Goal: Transaction & Acquisition: Purchase product/service

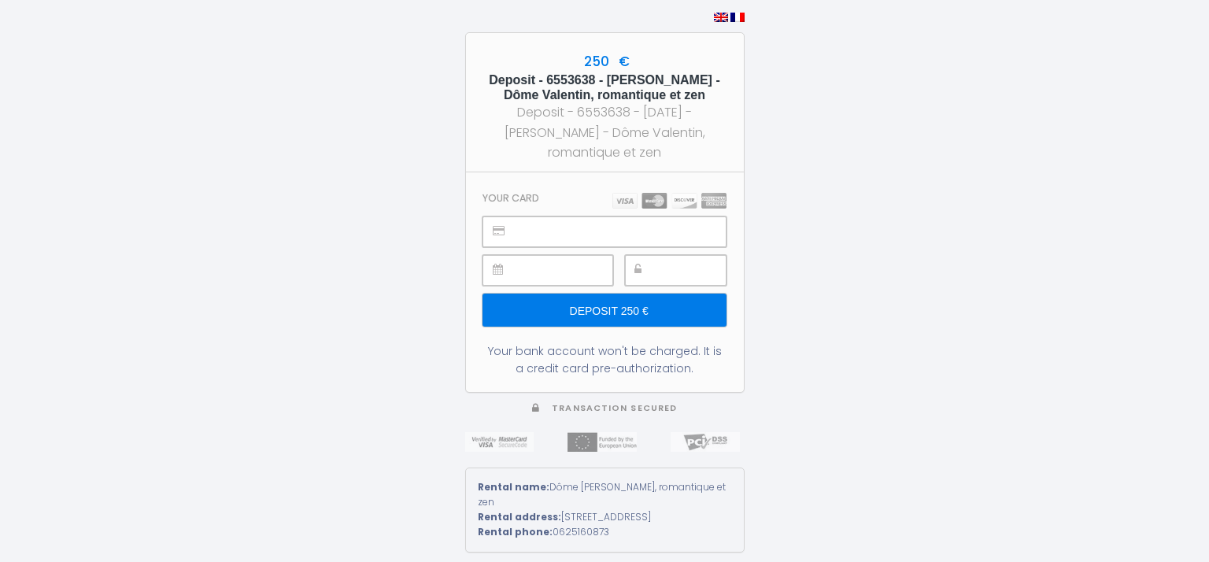
click at [500, 234] on icon at bounding box center [499, 230] width 12 height 11
click at [494, 229] on icon at bounding box center [499, 230] width 12 height 11
click at [591, 130] on div "Deposit - 6553638 - [DATE] - [PERSON_NAME] - Dôme Valentin, romantique et zen" at bounding box center [605, 131] width 250 height 59
click at [630, 314] on input "Deposit 250 €" at bounding box center [604, 310] width 243 height 33
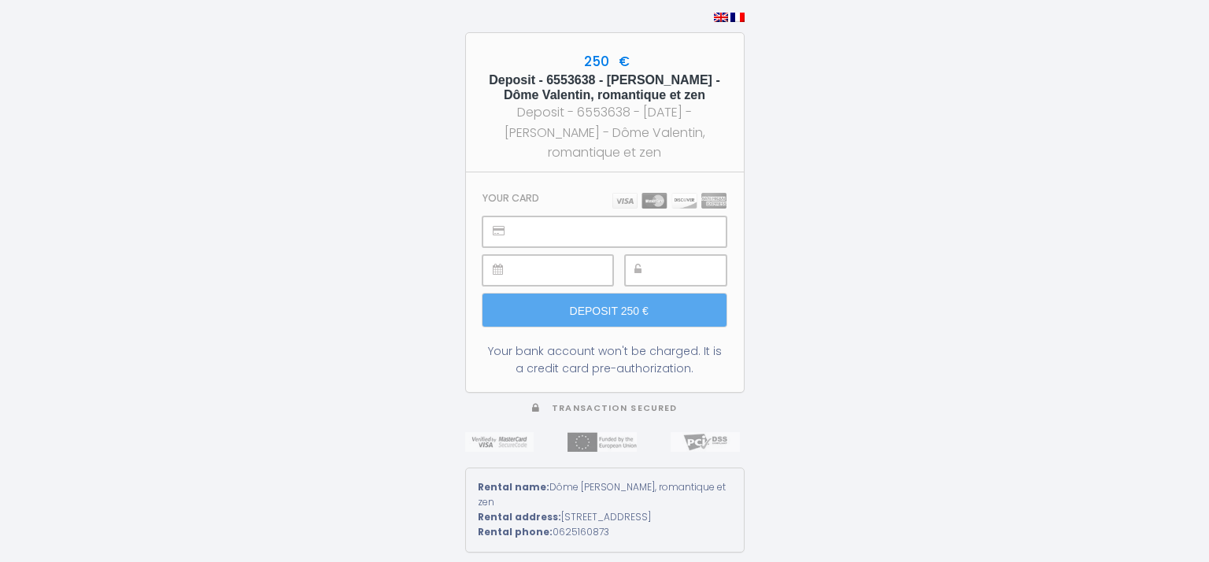
click at [542, 197] on section "Your card Deposit 250 € Your bank account won't be charged. It is a credit card…" at bounding box center [605, 282] width 278 height 220
click at [658, 199] on img at bounding box center [670, 201] width 114 height 16
click at [737, 13] on img at bounding box center [738, 17] width 14 height 9
type input "Caution 250 €"
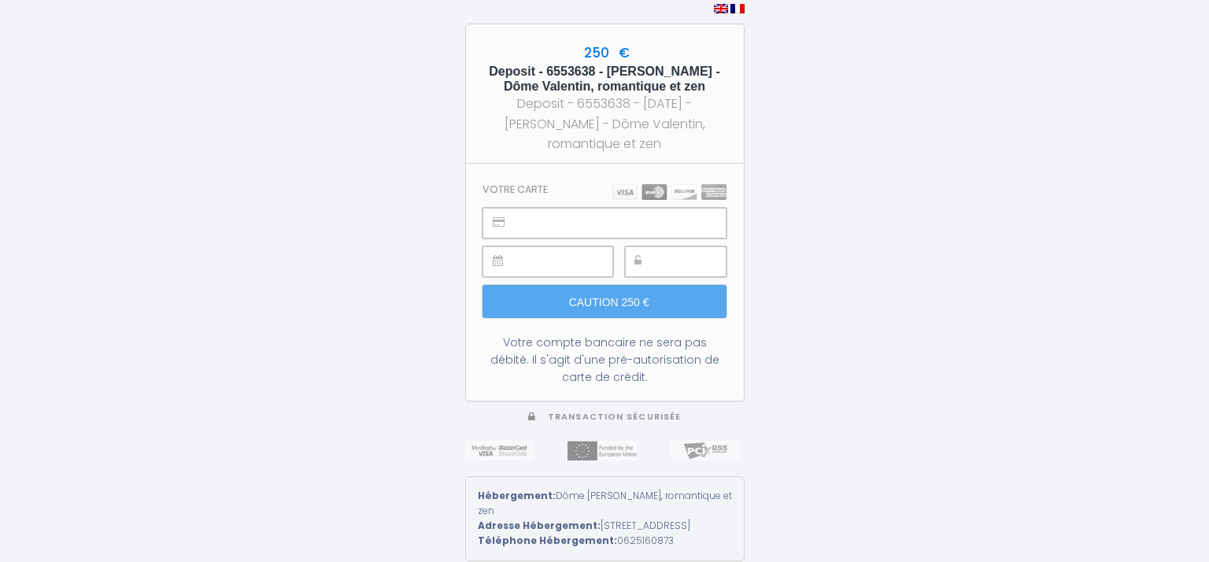
click at [969, 276] on div "250 € Deposit - 6553638 - [PERSON_NAME] - Dôme Valentin, romantique et zen Depo…" at bounding box center [604, 281] width 1209 height 562
click at [737, 6] on img at bounding box center [738, 8] width 14 height 9
click at [528, 186] on h3 "Votre carte" at bounding box center [515, 189] width 65 height 12
click at [487, 189] on h3 "Votre carte" at bounding box center [515, 189] width 65 height 12
click at [515, 185] on h3 "Votre carte" at bounding box center [515, 189] width 65 height 12
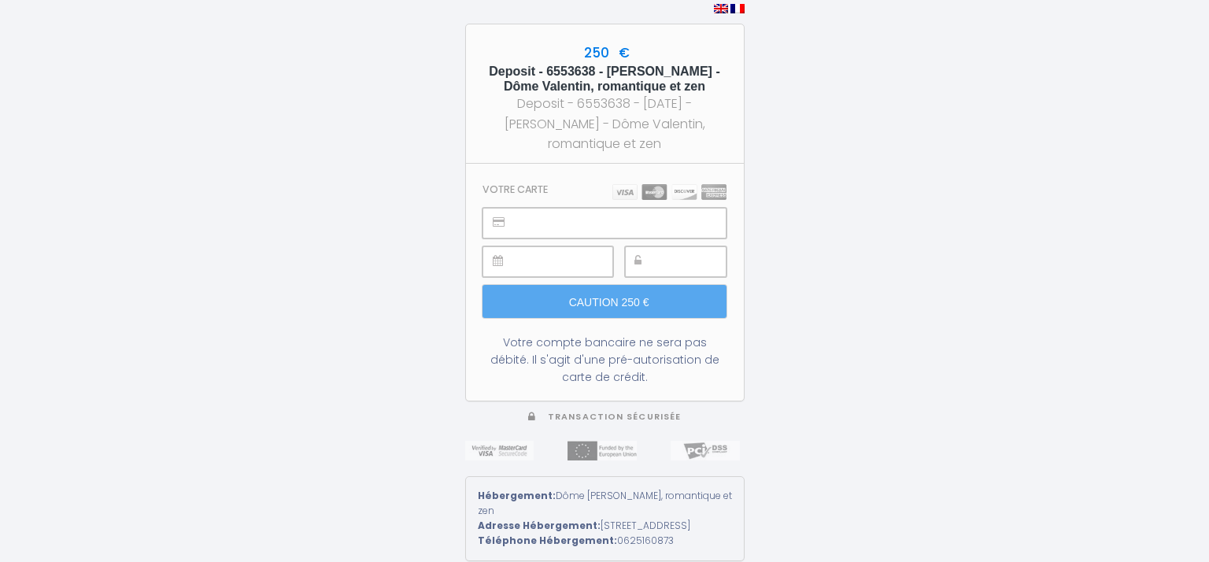
click at [658, 258] on div at bounding box center [676, 261] width 102 height 31
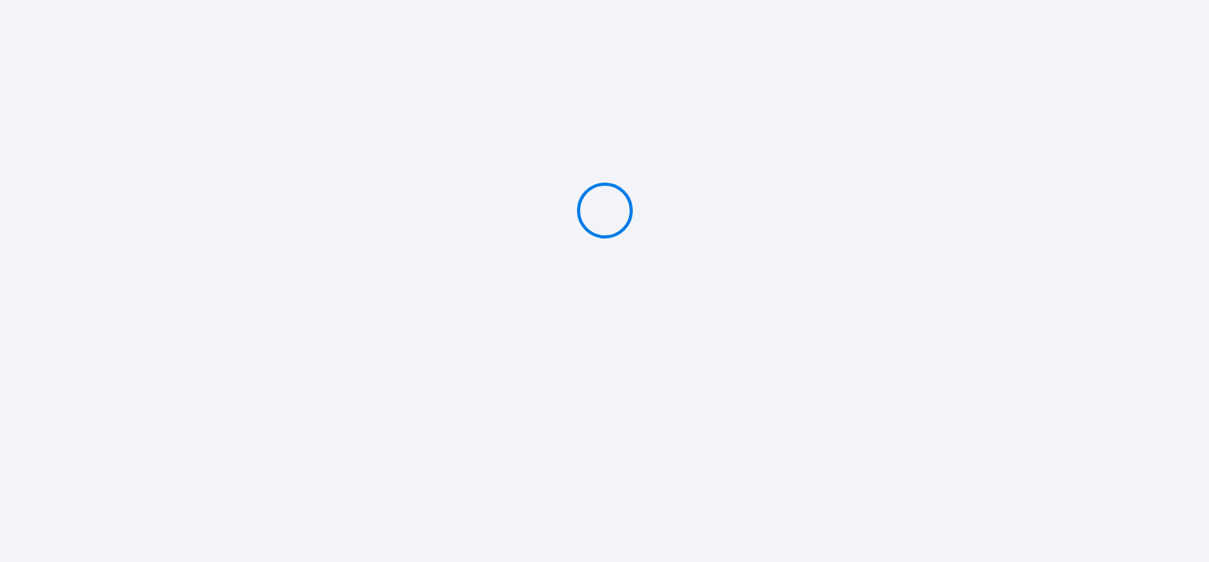
type input "Deposit 250 €"
